Goal: Information Seeking & Learning: Learn about a topic

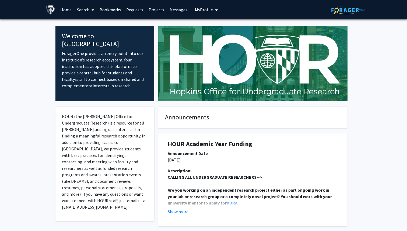
click at [85, 7] on link "Search" at bounding box center [85, 9] width 23 height 19
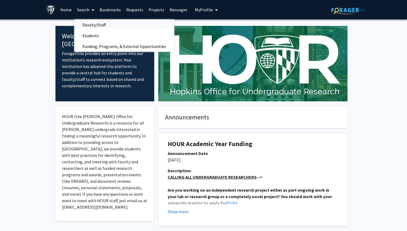
click at [87, 22] on span "Faculty/Staff" at bounding box center [94, 24] width 40 height 11
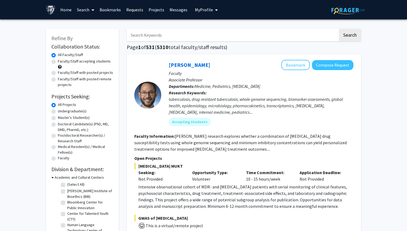
click at [78, 118] on label "Master's Student(s)" at bounding box center [74, 118] width 32 height 6
click at [61, 118] on input "Master's Student(s)" at bounding box center [60, 117] width 4 height 4
radio input "true"
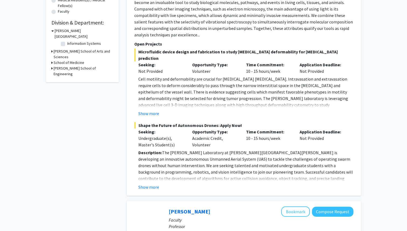
scroll to position [147, 0]
click at [154, 110] on button "Show more" at bounding box center [149, 113] width 21 height 6
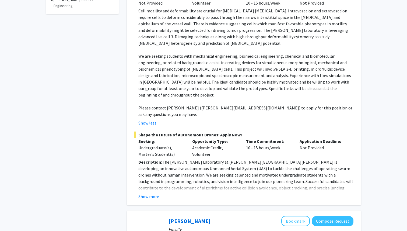
scroll to position [214, 0]
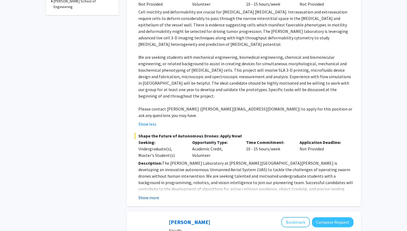
click at [155, 194] on button "Show more" at bounding box center [149, 197] width 21 height 6
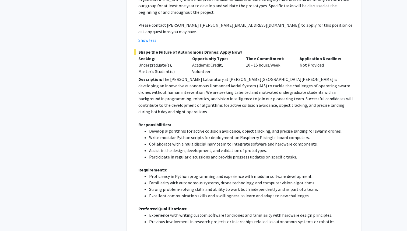
scroll to position [316, 0]
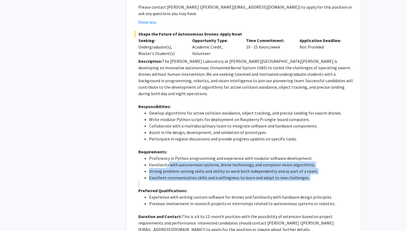
drag, startPoint x: 168, startPoint y: 131, endPoint x: 189, endPoint y: 152, distance: 29.5
click at [189, 152] on div "Description: The [PERSON_NAME] Laboratory at [PERSON_NAME][GEOGRAPHIC_DATA][PER…" at bounding box center [246, 155] width 215 height 194
click at [189, 181] on p at bounding box center [246, 184] width 215 height 6
drag, startPoint x: 189, startPoint y: 152, endPoint x: 170, endPoint y: 133, distance: 27.1
click at [170, 133] on div "Description: The [PERSON_NAME] Laboratory at [PERSON_NAME][GEOGRAPHIC_DATA][PER…" at bounding box center [246, 155] width 215 height 194
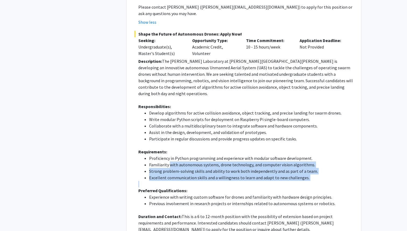
click at [170, 161] on li "Familiarity with autonomous systems, drone technology, and computer vision algo…" at bounding box center [251, 164] width 205 height 6
drag, startPoint x: 170, startPoint y: 133, endPoint x: 183, endPoint y: 151, distance: 22.1
click at [183, 151] on div "Description: The [PERSON_NAME] Laboratory at [PERSON_NAME][GEOGRAPHIC_DATA][PER…" at bounding box center [246, 155] width 215 height 194
click at [183, 181] on p at bounding box center [246, 184] width 215 height 6
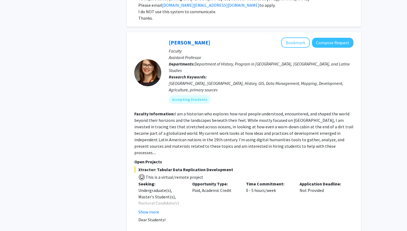
scroll to position [2661, 0]
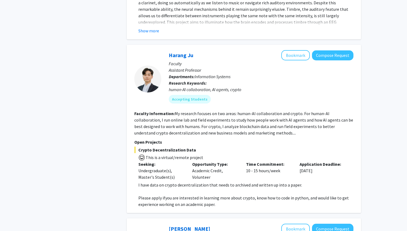
scroll to position [442, 0]
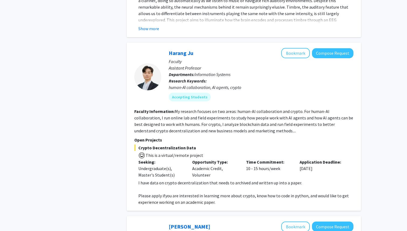
click at [189, 109] on fg-read-more "My research focuses on two areas: human-AI collaboration and crypto. For human-…" at bounding box center [243, 121] width 219 height 25
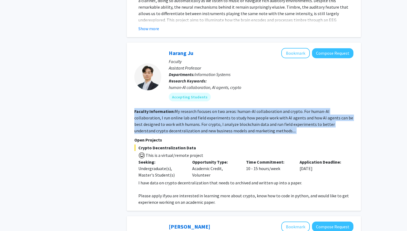
click at [216, 109] on fg-read-more "My research focuses on two areas: human-AI collaboration and crypto. For human-…" at bounding box center [243, 121] width 219 height 25
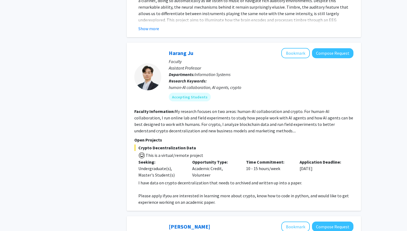
click at [216, 109] on fg-read-more "My research focuses on two areas: human-AI collaboration and crypto. For human-…" at bounding box center [243, 121] width 219 height 25
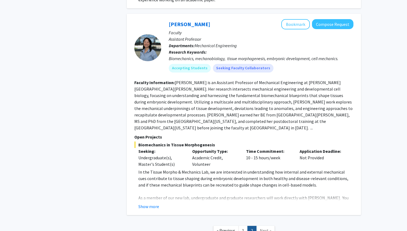
scroll to position [647, 0]
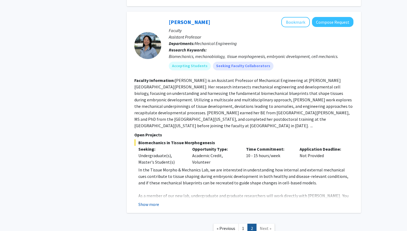
click at [150, 201] on button "Show more" at bounding box center [149, 204] width 21 height 6
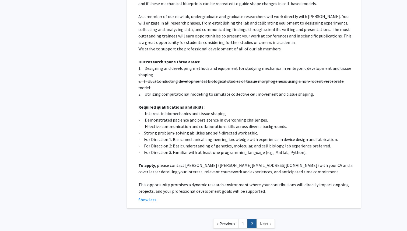
scroll to position [826, 0]
click at [241, 219] on link "1" at bounding box center [243, 223] width 9 height 9
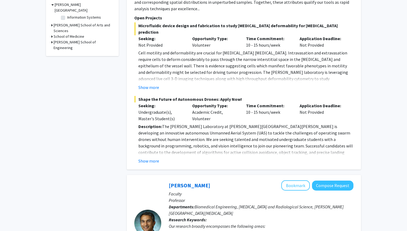
scroll to position [175, 0]
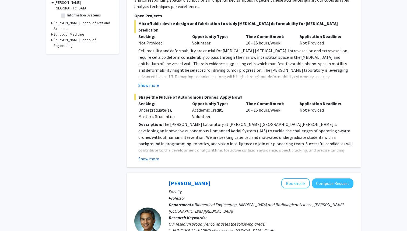
click at [154, 155] on button "Show more" at bounding box center [149, 158] width 21 height 6
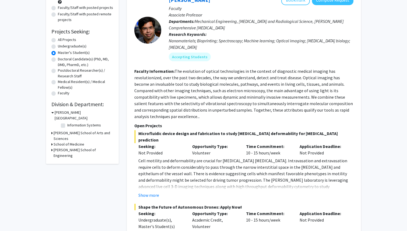
scroll to position [0, 0]
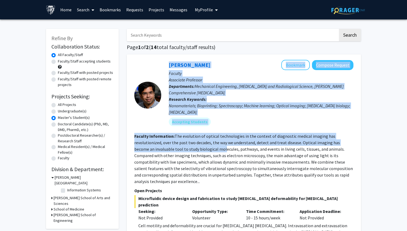
drag, startPoint x: 151, startPoint y: 69, endPoint x: 209, endPoint y: 150, distance: 99.2
click at [209, 150] on fg-read-more "The evolution of optical technologies in the context of diagnostic medical imag…" at bounding box center [243, 158] width 219 height 51
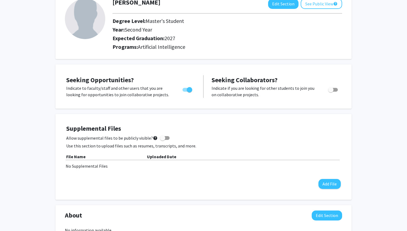
scroll to position [38, 0]
